Goal: Find specific page/section: Find specific page/section

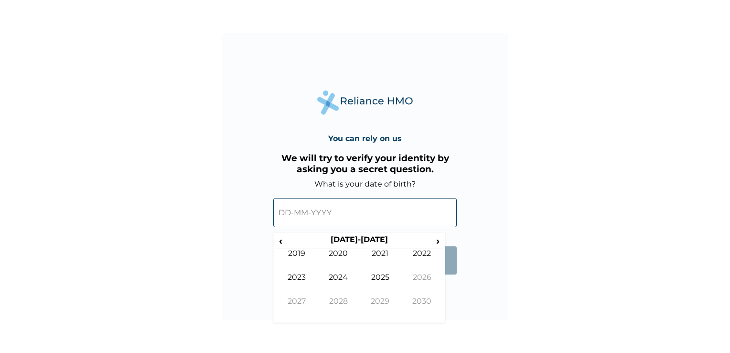
click at [344, 213] on input "text" at bounding box center [365, 212] width 184 height 29
click at [283, 240] on span "‹" at bounding box center [281, 241] width 10 height 12
click at [378, 274] on td "1995" at bounding box center [380, 284] width 42 height 24
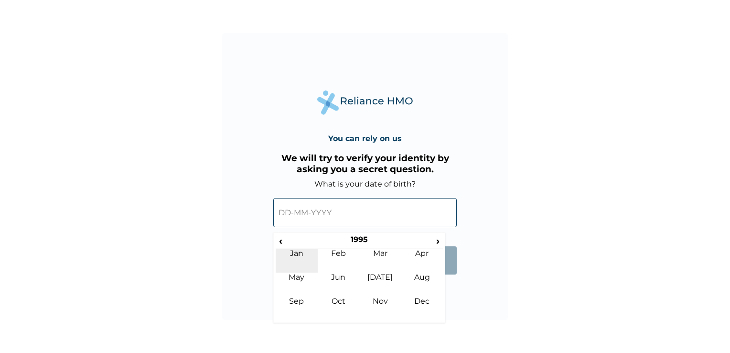
click at [302, 254] on td "Jan" at bounding box center [297, 260] width 42 height 24
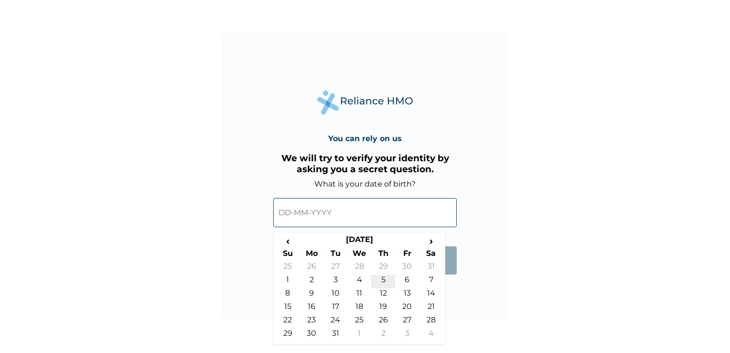
click at [384, 282] on td "5" at bounding box center [383, 281] width 24 height 13
type input "05-01-1995"
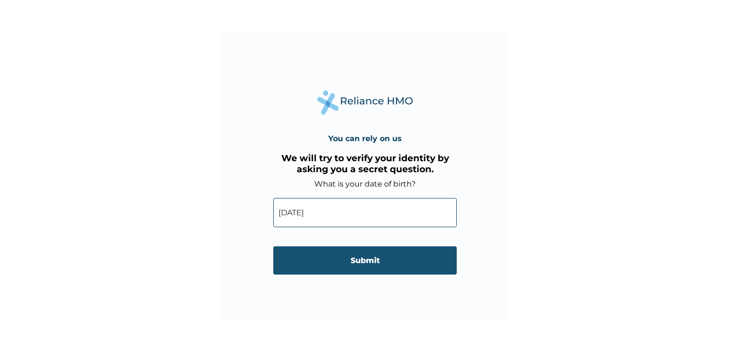
click at [372, 257] on input "Submit" at bounding box center [365, 260] width 184 height 28
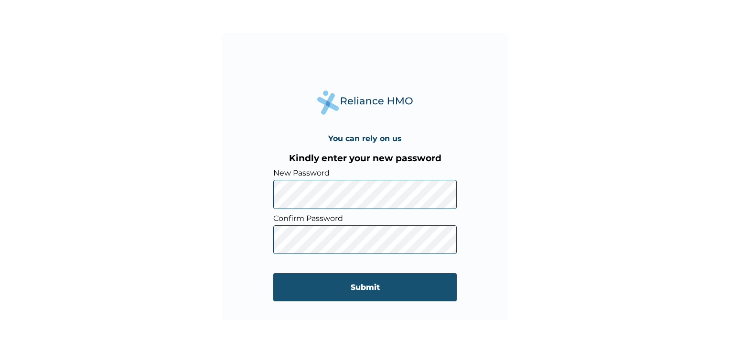
click at [348, 285] on input "Submit" at bounding box center [365, 287] width 184 height 28
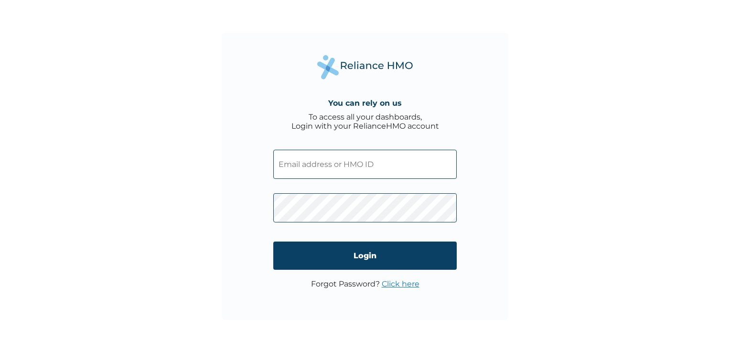
click at [364, 161] on input "text" at bounding box center [365, 164] width 184 height 29
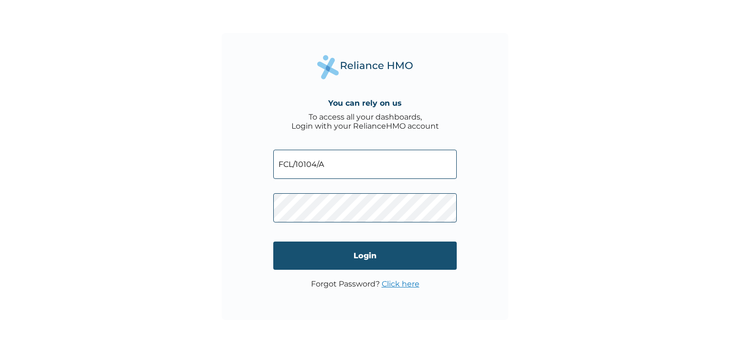
type input "FCL/10104/A"
click at [327, 259] on input "Login" at bounding box center [365, 255] width 184 height 28
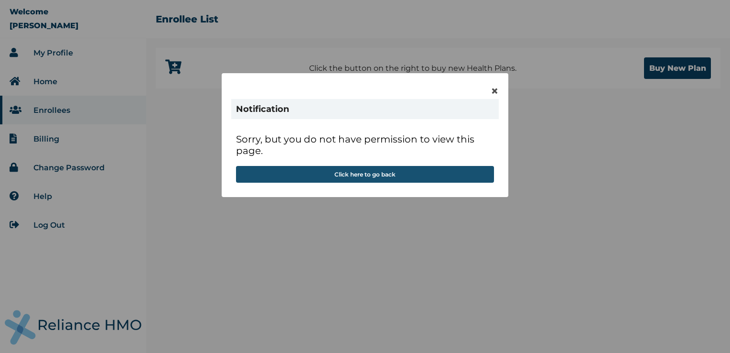
click at [356, 177] on button "Click here to go back" at bounding box center [365, 174] width 258 height 17
click at [356, 174] on button "Click here to go back" at bounding box center [365, 174] width 258 height 17
click at [421, 170] on button "Click here to go back" at bounding box center [365, 174] width 258 height 17
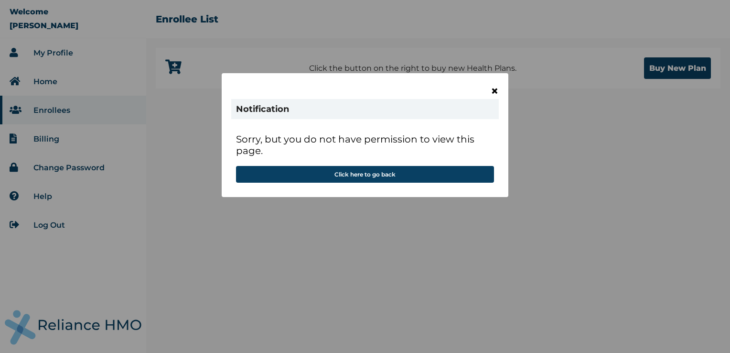
click at [497, 89] on span "×" at bounding box center [495, 91] width 8 height 16
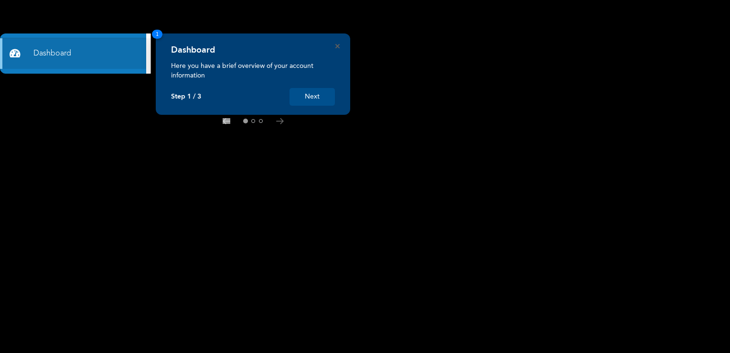
click at [312, 100] on button "Next" at bounding box center [312, 97] width 45 height 18
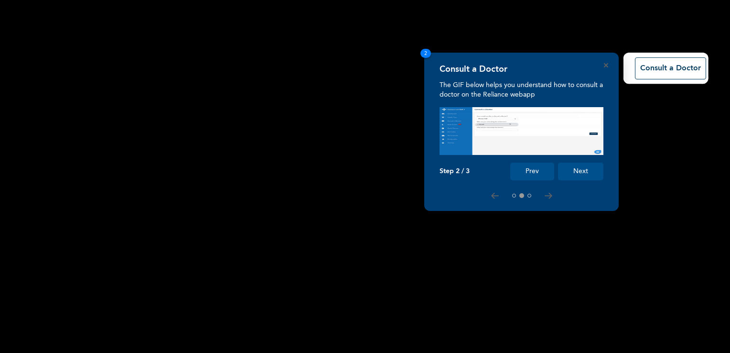
click at [572, 171] on button "Next" at bounding box center [580, 171] width 45 height 18
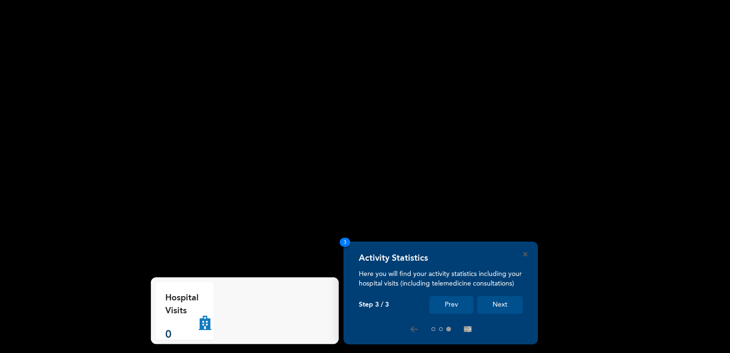
click at [499, 306] on button "Next" at bounding box center [499, 305] width 45 height 18
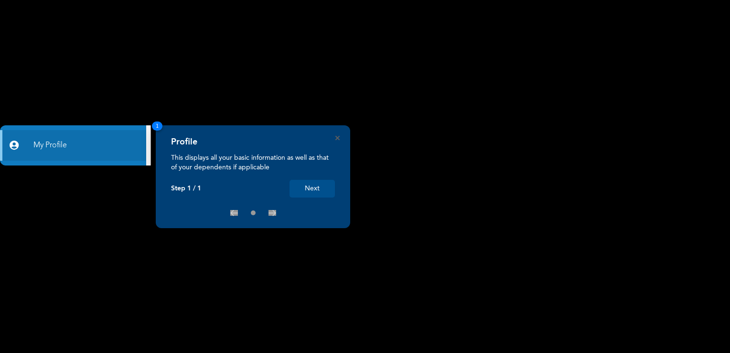
click at [310, 190] on button "Next" at bounding box center [312, 189] width 45 height 18
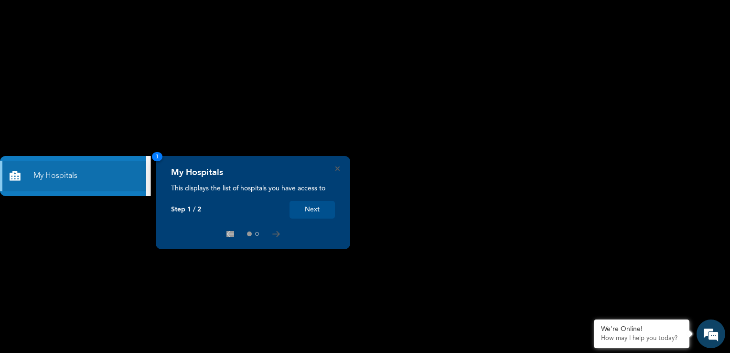
click at [310, 209] on button "Next" at bounding box center [312, 210] width 45 height 18
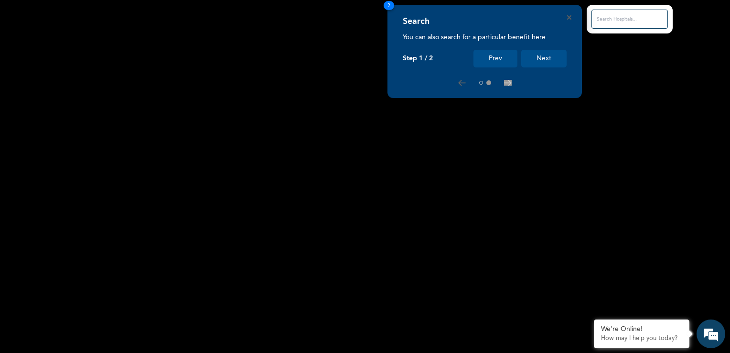
click at [535, 60] on button "Next" at bounding box center [543, 59] width 45 height 18
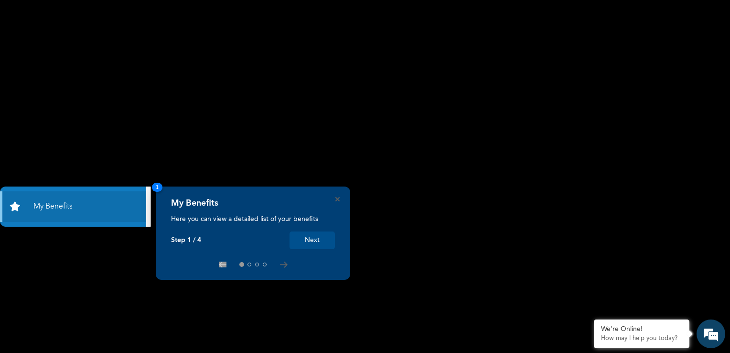
click at [315, 241] on button "Next" at bounding box center [312, 240] width 45 height 18
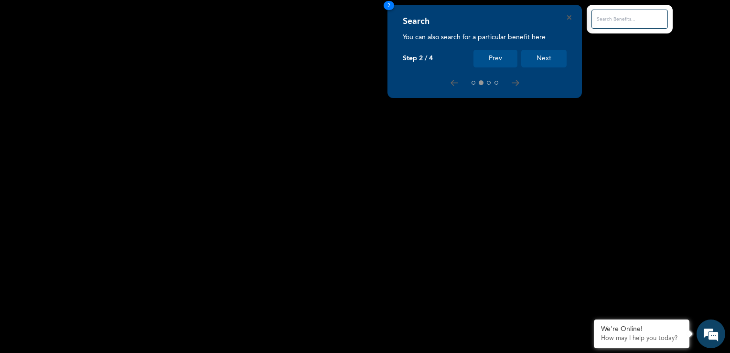
click at [559, 62] on button "Next" at bounding box center [543, 59] width 45 height 18
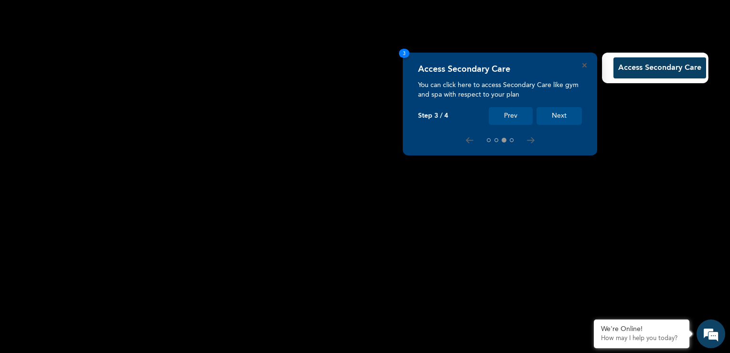
click at [561, 116] on button "Next" at bounding box center [559, 116] width 45 height 18
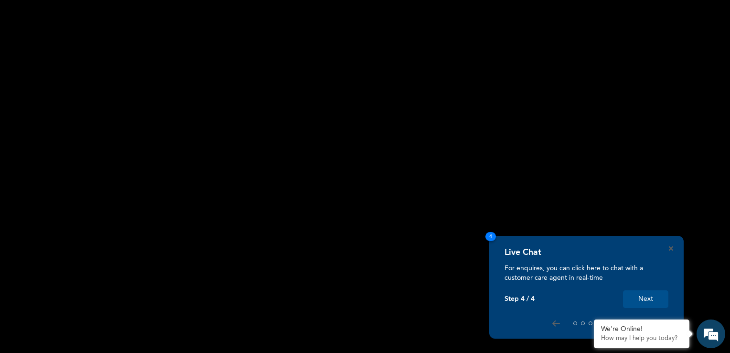
click at [640, 297] on button "Next" at bounding box center [645, 299] width 45 height 18
click at [651, 299] on button "Next" at bounding box center [645, 299] width 45 height 18
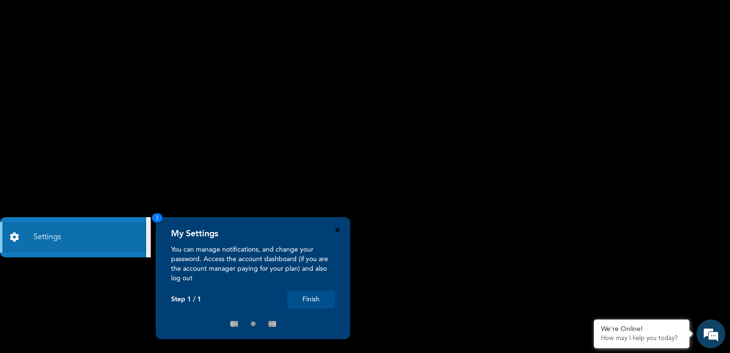
click at [337, 228] on icon "Close" at bounding box center [337, 229] width 4 height 4
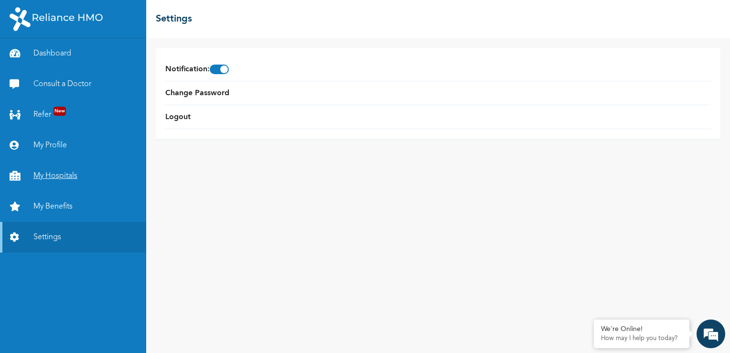
click at [59, 177] on link "My Hospitals" at bounding box center [73, 176] width 146 height 31
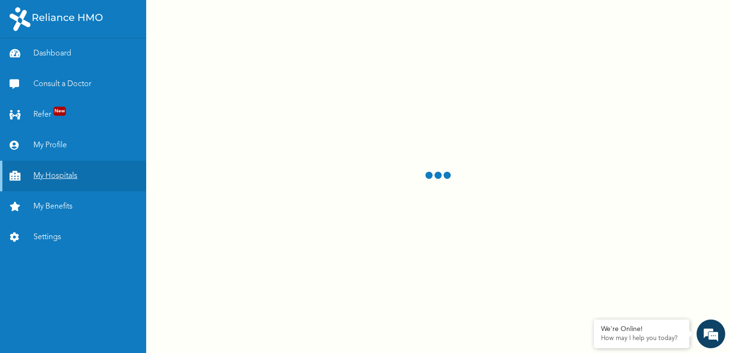
click at [59, 177] on link "My Hospitals" at bounding box center [73, 176] width 146 height 31
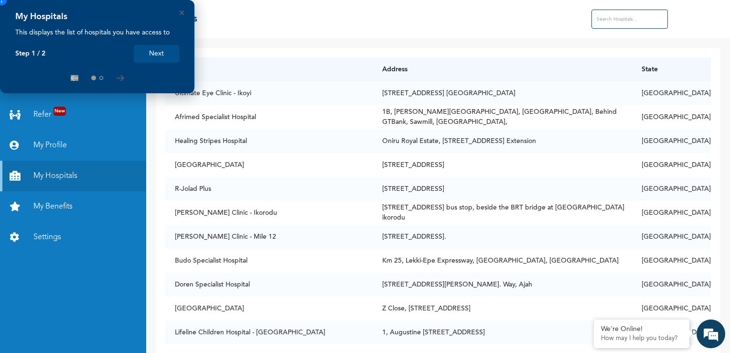
drag, startPoint x: 59, startPoint y: 177, endPoint x: 151, endPoint y: 162, distance: 93.0
click at [151, 162] on div "Dashboard Consult a Doctor Refer New My Profile My Hospitals My Benefits Settin…" at bounding box center [365, 176] width 730 height 353
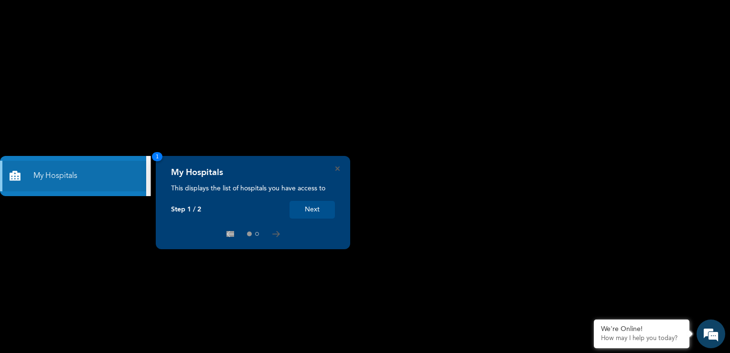
click at [337, 171] on div "My Hospitals This displays the list of hospitals you have access to Step 1 / 2 …" at bounding box center [253, 202] width 194 height 93
click at [336, 168] on icon "Close" at bounding box center [337, 168] width 4 height 4
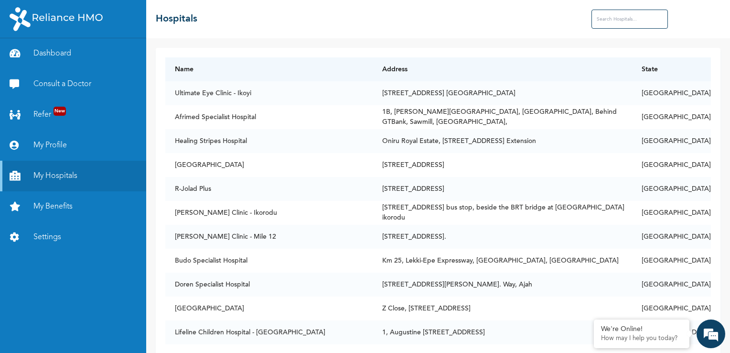
click at [601, 21] on input "text" at bounding box center [630, 19] width 76 height 19
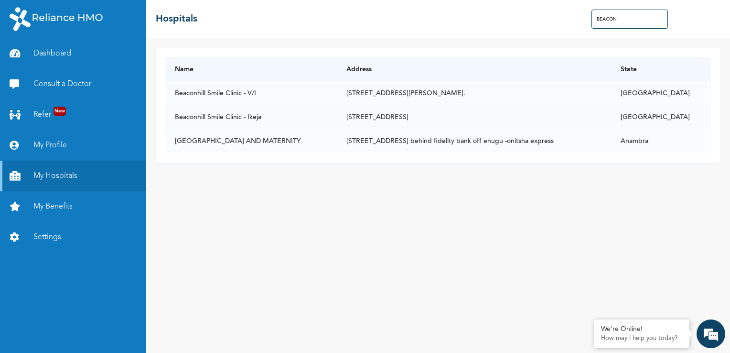
type input "BEACON"
click at [231, 117] on td "Beaconhill Smile Clinic - Ikeja" at bounding box center [251, 117] width 172 height 24
click at [690, 119] on td "[GEOGRAPHIC_DATA]" at bounding box center [661, 117] width 100 height 24
click at [49, 206] on link "My Benefits" at bounding box center [73, 206] width 146 height 31
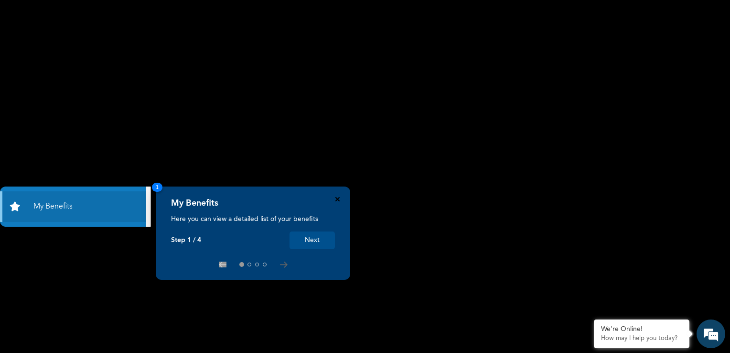
click at [338, 200] on icon "Close" at bounding box center [337, 199] width 4 height 4
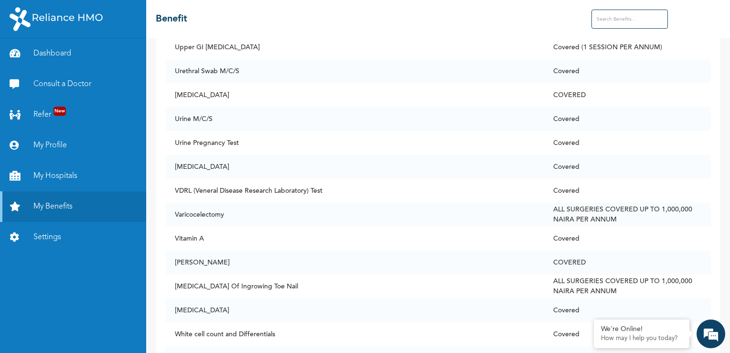
scroll to position [7143, 0]
